Goal: Book appointment/travel/reservation

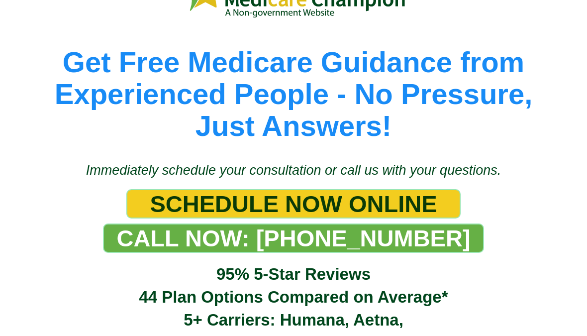
scroll to position [98, 0]
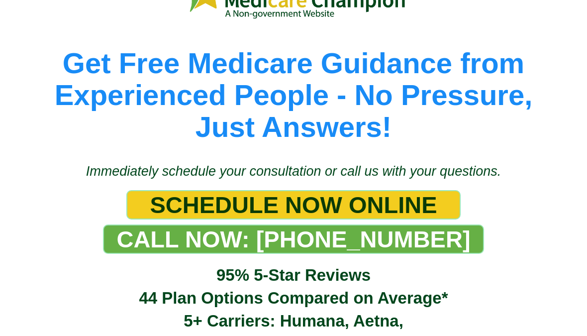
click at [320, 203] on span "SCHEDULE NOW ONLINE" at bounding box center [293, 204] width 287 height 27
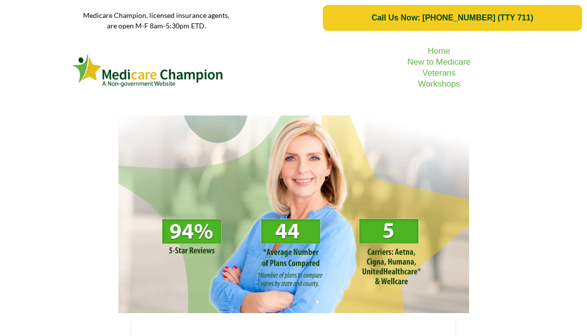
click at [267, 89] on picture at bounding box center [148, 71] width 276 height 38
click at [391, 144] on img at bounding box center [293, 213] width 351 height 197
click at [422, 205] on img at bounding box center [293, 213] width 351 height 197
click at [328, 265] on img at bounding box center [293, 213] width 351 height 197
click at [238, 188] on img at bounding box center [293, 213] width 351 height 197
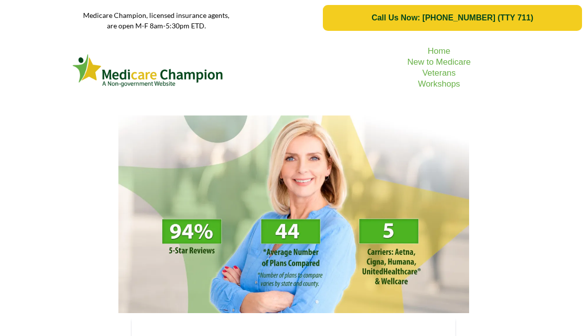
click at [221, 124] on img at bounding box center [293, 213] width 351 height 197
click at [181, 75] on img at bounding box center [148, 71] width 152 height 38
click at [406, 22] on span "Call Us Now: [PHONE_NUMBER] (TTY 711)" at bounding box center [452, 17] width 162 height 9
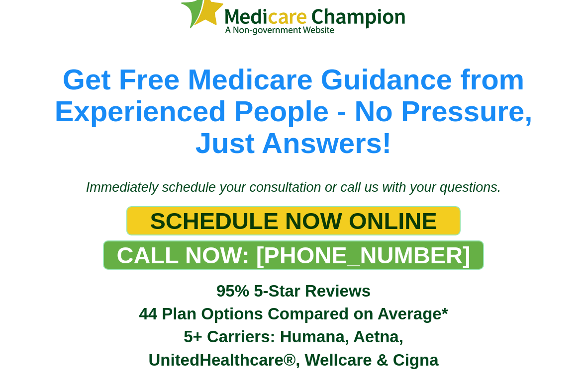
scroll to position [87, 0]
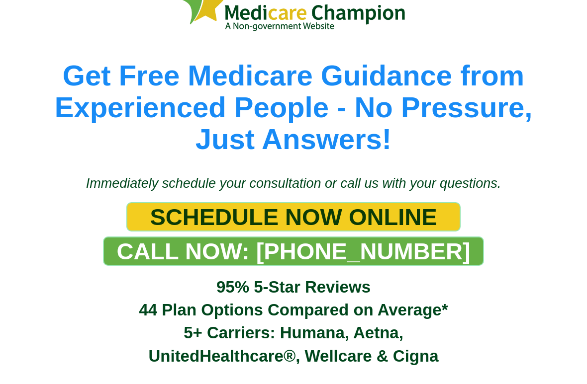
click at [349, 216] on span "SCHEDULE NOW ONLINE" at bounding box center [293, 216] width 287 height 27
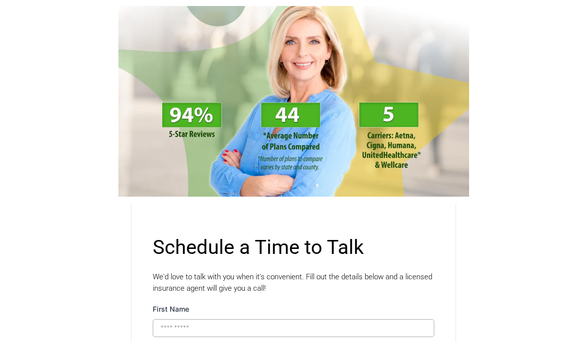
scroll to position [121, 0]
